Goal: Communication & Community: Ask a question

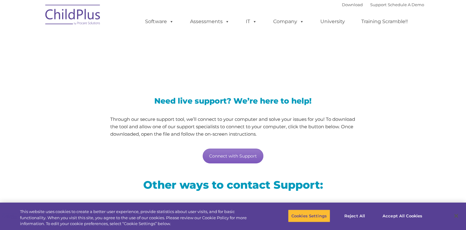
click at [238, 157] on link "Connect with Support" at bounding box center [233, 156] width 61 height 15
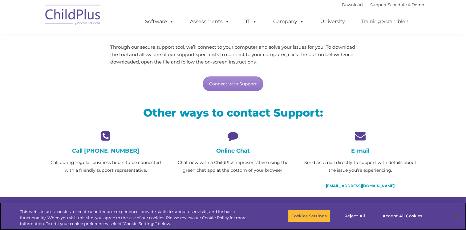
scroll to position [72, 0]
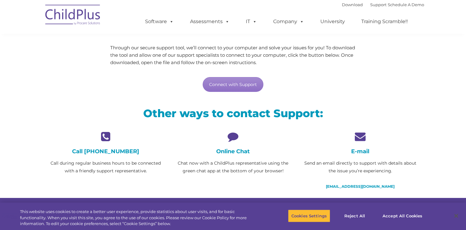
click at [238, 138] on icon at bounding box center [233, 136] width 118 height 11
click at [232, 151] on h4 "Online Chat" at bounding box center [233, 151] width 118 height 7
click at [227, 172] on p "Chat now with a ChildPlus representative using the green chat app at the bottom…" at bounding box center [233, 166] width 118 height 15
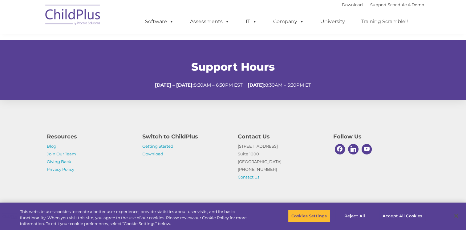
scroll to position [230, 0]
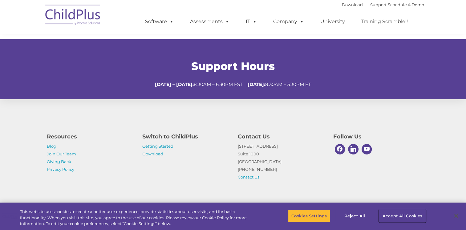
click at [402, 214] on button "Accept All Cookies" at bounding box center [403, 215] width 47 height 13
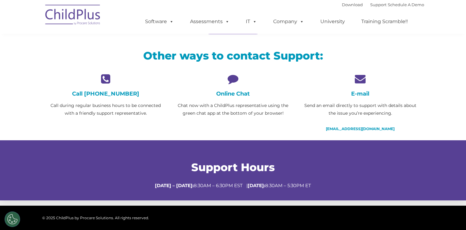
scroll to position [133, 0]
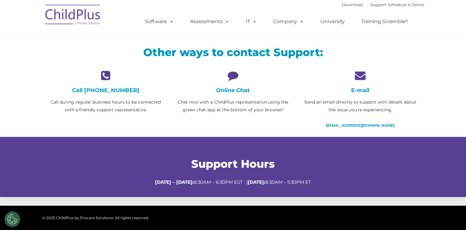
click at [229, 79] on icon at bounding box center [233, 75] width 118 height 11
click at [249, 108] on p "Chat now with a ChildPlus representative using the green chat app at the bottom…" at bounding box center [233, 105] width 118 height 15
